Goal: Task Accomplishment & Management: Complete application form

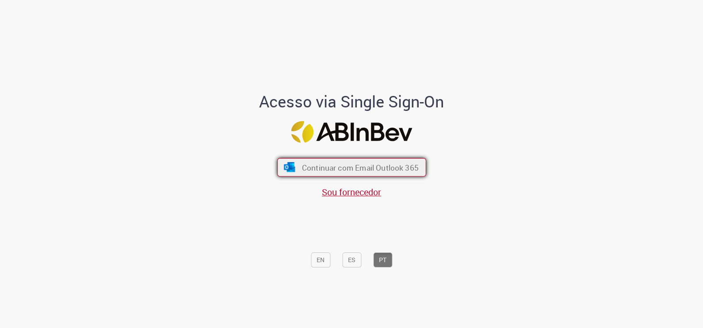
click at [343, 166] on span "Continuar com Email Outlook 365" at bounding box center [359, 167] width 117 height 10
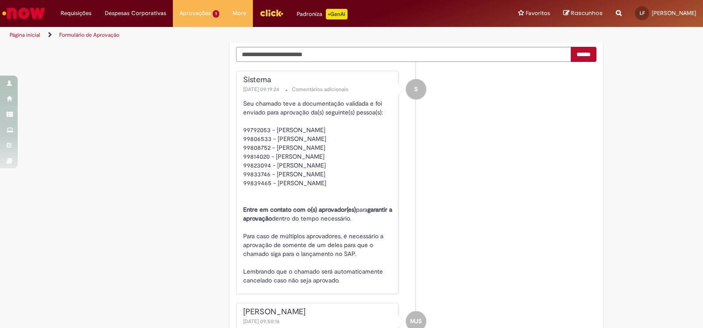
scroll to position [1171, 0]
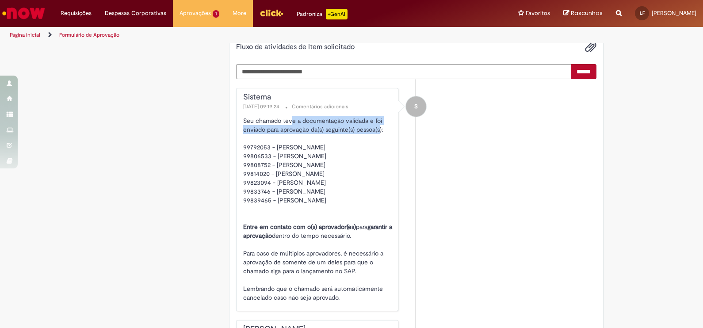
drag, startPoint x: 287, startPoint y: 120, endPoint x: 376, endPoint y: 126, distance: 89.1
click at [376, 126] on p "Seu chamado teve a documentação validada e foi enviado para aprovação da(s) seg…" at bounding box center [318, 209] width 151 height 186
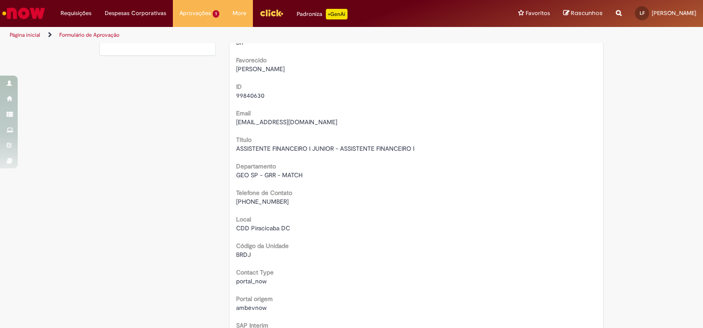
scroll to position [0, 0]
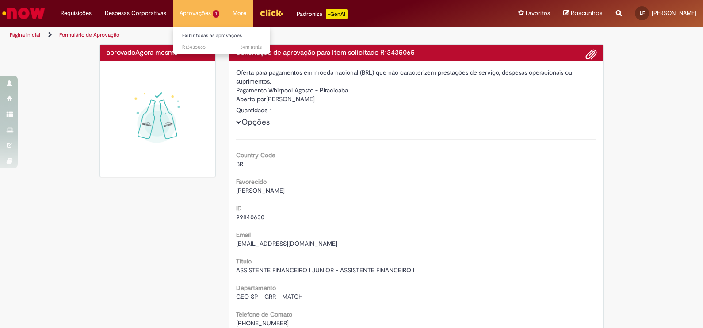
click at [191, 11] on li "Aprovações 1 Exibir todas as aprovações 34m atrás 34 minutos atrás R13435065" at bounding box center [199, 13] width 53 height 27
click at [201, 49] on span "34m atrás 34 minutos atrás R13435065" at bounding box center [222, 47] width 80 height 7
